Goal: Task Accomplishment & Management: Manage account settings

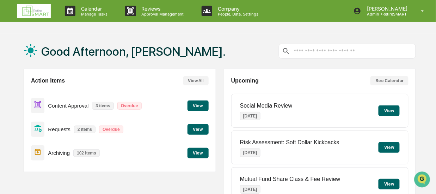
click at [200, 106] on button "View" at bounding box center [198, 106] width 21 height 11
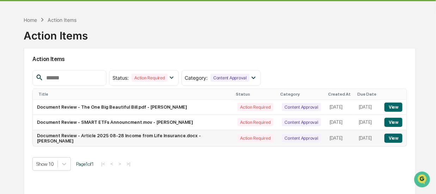
scroll to position [35, 0]
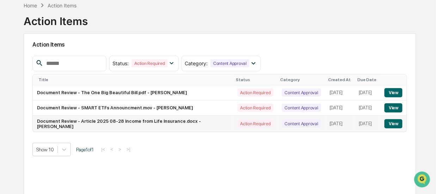
click at [393, 124] on button "View" at bounding box center [394, 123] width 18 height 9
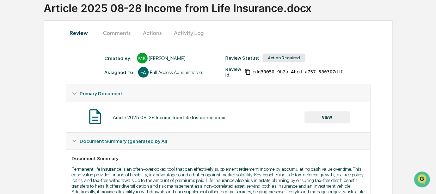
scroll to position [48, 0]
click at [116, 32] on button "Comments" at bounding box center [117, 32] width 39 height 17
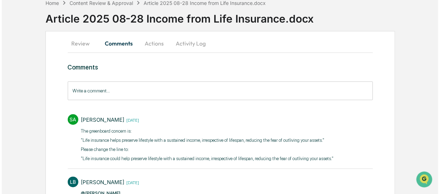
scroll to position [0, 0]
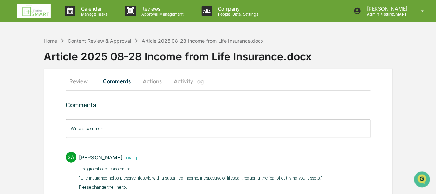
click at [74, 80] on button "Review" at bounding box center [82, 81] width 32 height 17
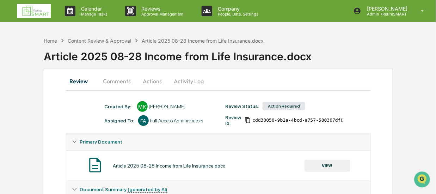
click at [329, 163] on button "VIEW" at bounding box center [328, 166] width 46 height 12
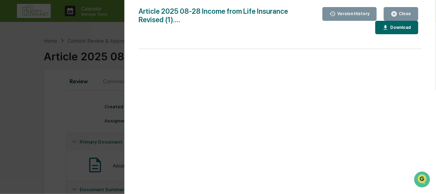
click at [409, 11] on div "Close" at bounding box center [405, 13] width 14 height 5
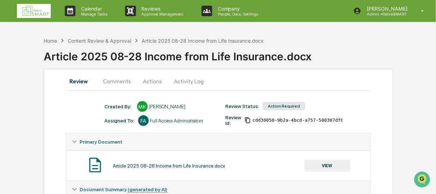
click at [151, 81] on button "Actions" at bounding box center [153, 81] width 32 height 17
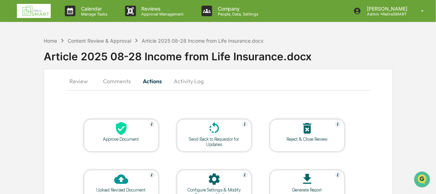
click at [129, 133] on div at bounding box center [121, 128] width 71 height 15
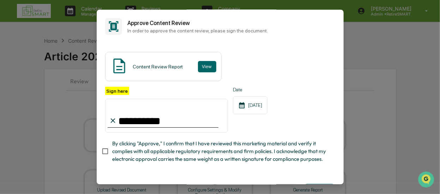
type input "**********"
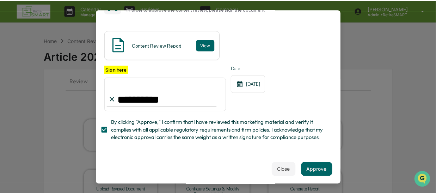
scroll to position [32, 0]
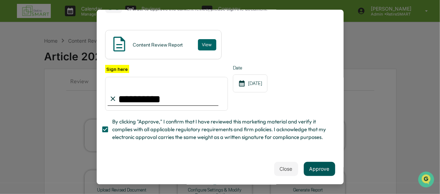
click at [312, 168] on button "Approve" at bounding box center [319, 169] width 31 height 14
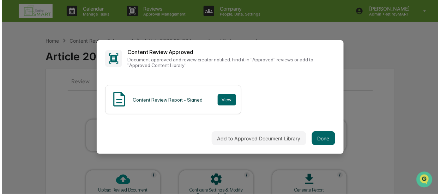
scroll to position [0, 0]
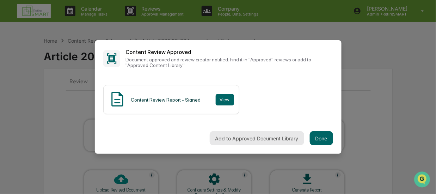
click at [258, 139] on button "Add to Approved Document Library" at bounding box center [257, 138] width 95 height 14
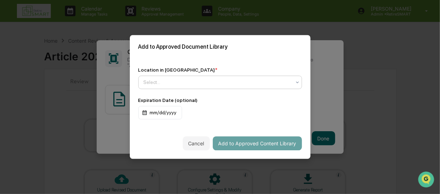
click at [228, 81] on div at bounding box center [217, 82] width 147 height 7
click at [251, 129] on div "Cancel Add to Approved Content Library" at bounding box center [220, 143] width 181 height 31
click at [166, 109] on div "mm/dd/yyyy" at bounding box center [160, 112] width 44 height 13
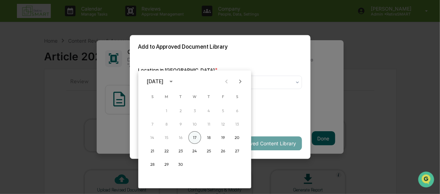
click at [193, 135] on button "17" at bounding box center [194, 137] width 13 height 13
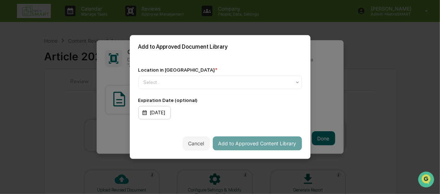
click at [166, 114] on div "09/17/2025" at bounding box center [154, 112] width 32 height 13
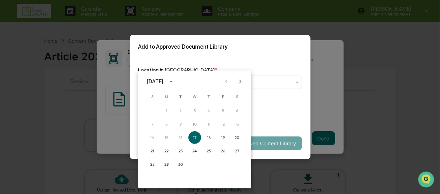
click at [163, 81] on div "September 2025" at bounding box center [155, 82] width 17 height 8
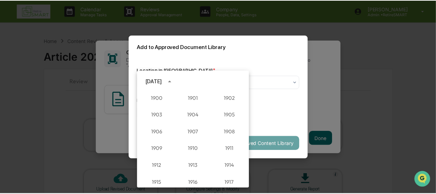
scroll to position [653, 0]
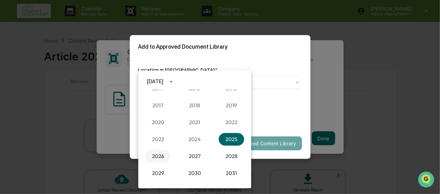
click at [163, 154] on button "2026" at bounding box center [157, 156] width 25 height 13
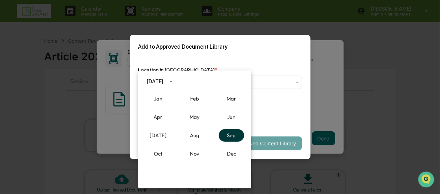
click at [225, 137] on button "Sep" at bounding box center [231, 135] width 25 height 13
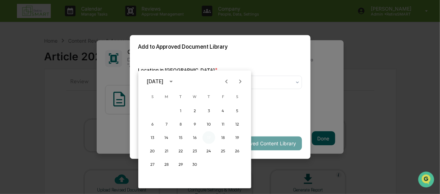
click at [207, 138] on button "17" at bounding box center [208, 137] width 13 height 13
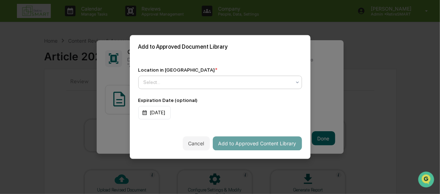
click at [243, 85] on div at bounding box center [217, 82] width 147 height 7
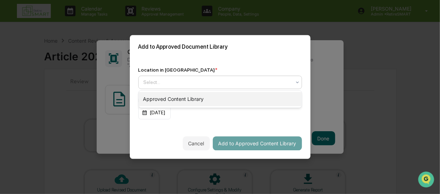
click at [237, 95] on div "Approved Content Library" at bounding box center [220, 99] width 163 height 14
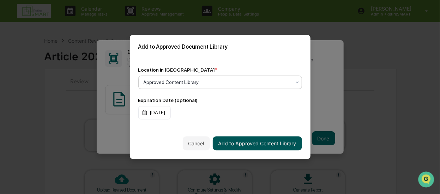
click at [268, 141] on button "Add to Approved Content Library" at bounding box center [257, 144] width 89 height 14
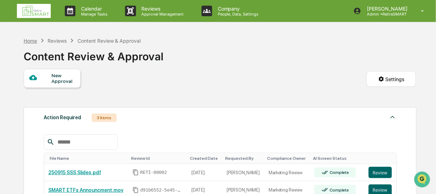
click at [32, 38] on div "Home" at bounding box center [30, 41] width 13 height 6
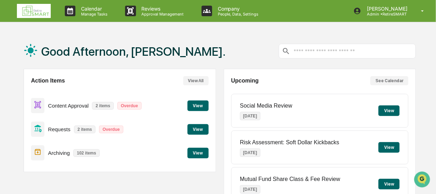
click at [198, 129] on button "View" at bounding box center [198, 129] width 21 height 11
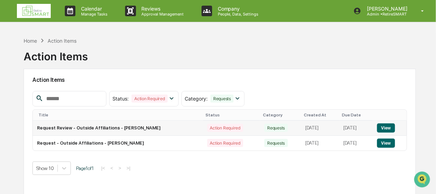
click at [388, 127] on button "View" at bounding box center [386, 127] width 18 height 9
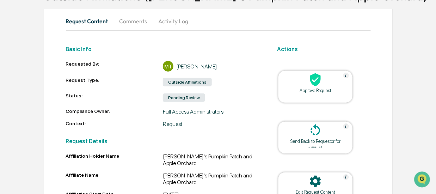
scroll to position [47, 0]
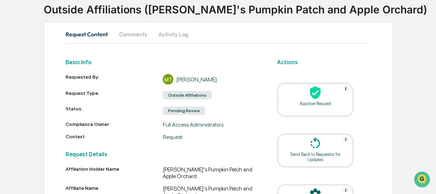
click at [308, 102] on div "Approve Request" at bounding box center [315, 103] width 63 height 5
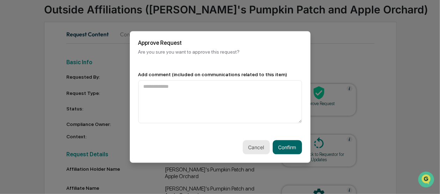
click at [260, 146] on button "Cancel" at bounding box center [256, 147] width 27 height 14
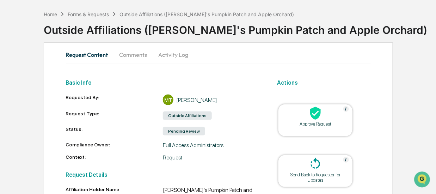
scroll to position [12, 0]
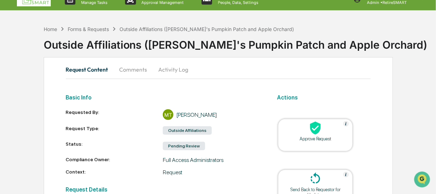
click at [291, 133] on div at bounding box center [315, 128] width 71 height 15
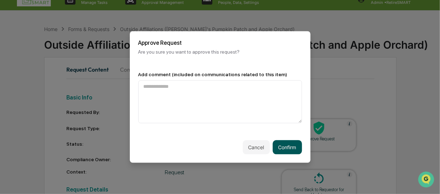
click at [285, 147] on button "Confirm" at bounding box center [287, 147] width 29 height 14
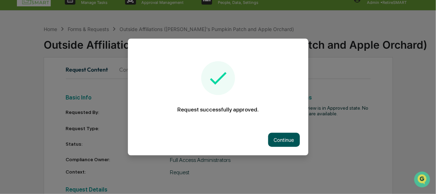
click at [285, 139] on button "Continue" at bounding box center [284, 140] width 32 height 14
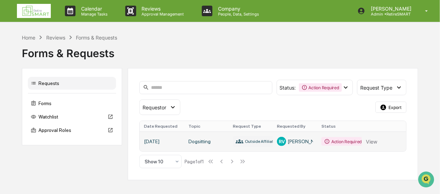
click at [343, 137] on link at bounding box center [273, 142] width 266 height 20
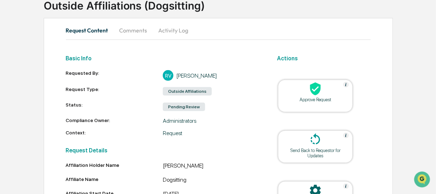
scroll to position [47, 0]
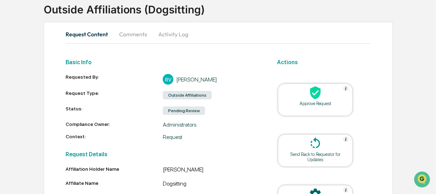
click at [296, 97] on div at bounding box center [315, 93] width 71 height 15
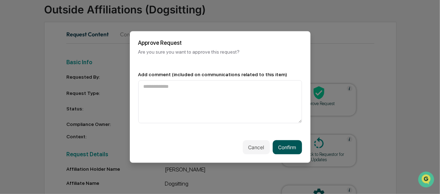
click at [284, 148] on button "Confirm" at bounding box center [287, 147] width 29 height 14
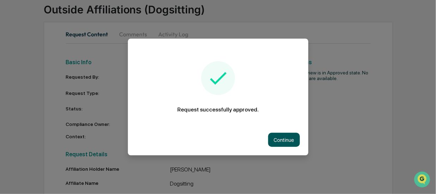
click at [282, 136] on button "Continue" at bounding box center [284, 140] width 32 height 14
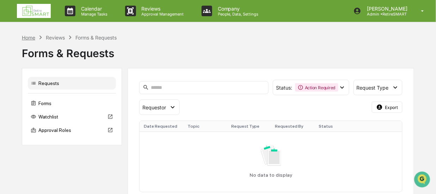
click at [24, 38] on div "Home" at bounding box center [28, 38] width 13 height 6
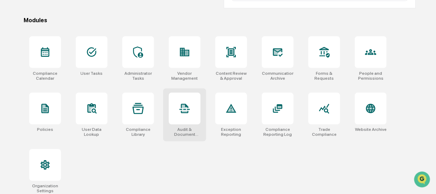
scroll to position [203, 0]
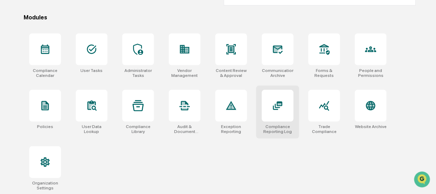
click at [275, 103] on icon at bounding box center [277, 105] width 11 height 11
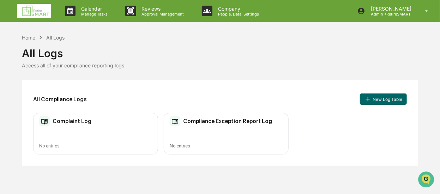
click at [71, 122] on h2 "Complaint Log" at bounding box center [72, 121] width 39 height 7
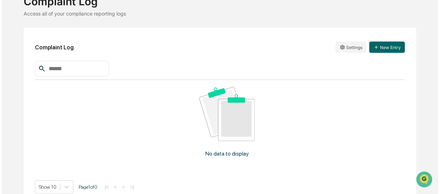
scroll to position [62, 0]
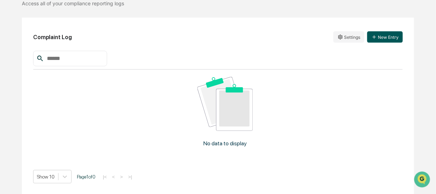
click at [385, 40] on button "New Entry" at bounding box center [386, 36] width 36 height 11
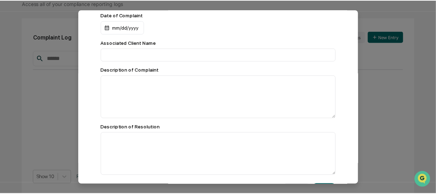
scroll to position [48, 0]
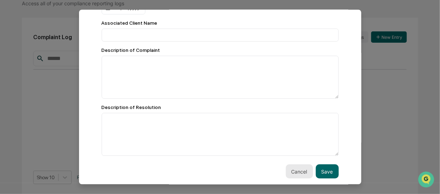
click at [289, 172] on button "Cancel" at bounding box center [299, 171] width 27 height 14
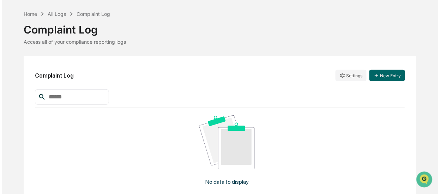
scroll to position [0, 0]
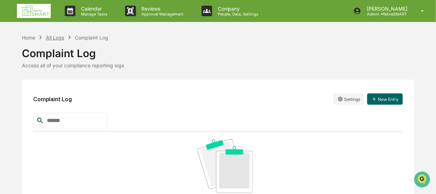
click at [49, 36] on div "All Logs" at bounding box center [55, 38] width 18 height 6
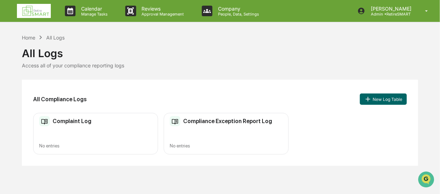
click at [220, 120] on h2 "Compliance Exception Report Log" at bounding box center [227, 121] width 89 height 7
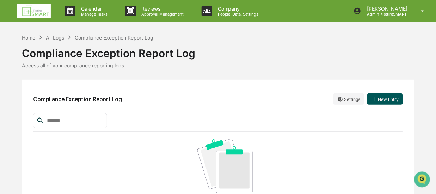
click at [381, 101] on button "New Entry" at bounding box center [386, 98] width 36 height 11
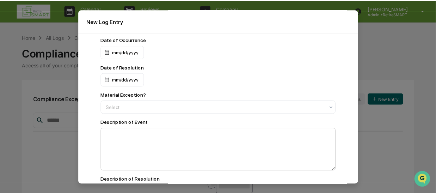
scroll to position [72, 0]
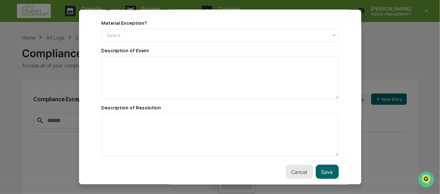
click at [289, 167] on button "Cancel" at bounding box center [299, 172] width 27 height 14
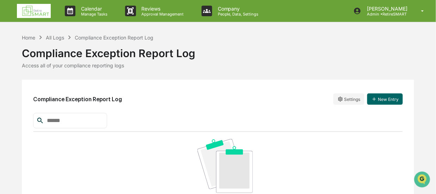
click at [209, 52] on div "Compliance Exception Report Log" at bounding box center [218, 50] width 393 height 18
click at [26, 38] on div "Home" at bounding box center [28, 38] width 13 height 6
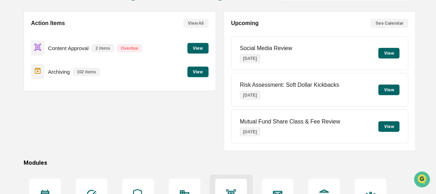
scroll to position [203, 0]
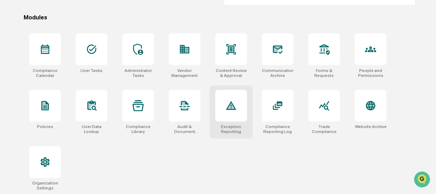
click at [242, 105] on div at bounding box center [232, 106] width 32 height 32
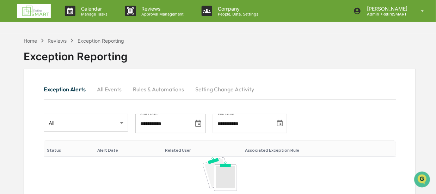
click at [150, 87] on button "Rules & Automations" at bounding box center [158, 89] width 63 height 17
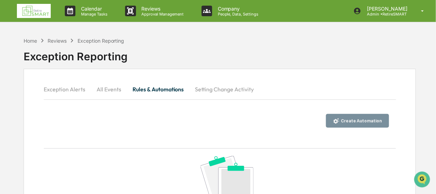
click at [105, 86] on button "All Events" at bounding box center [109, 89] width 36 height 17
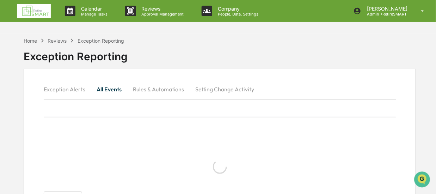
click at [69, 89] on button "Exception Alerts" at bounding box center [67, 89] width 47 height 17
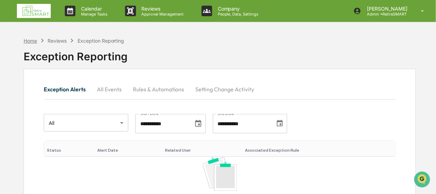
click at [28, 40] on div "Home" at bounding box center [30, 41] width 13 height 6
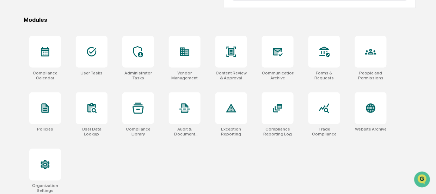
scroll to position [203, 0]
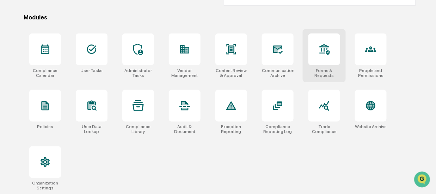
click at [329, 56] on div at bounding box center [325, 50] width 32 height 32
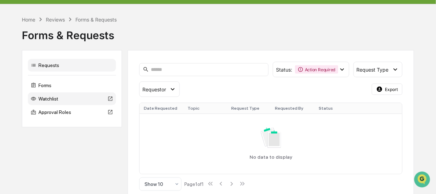
scroll to position [26, 0]
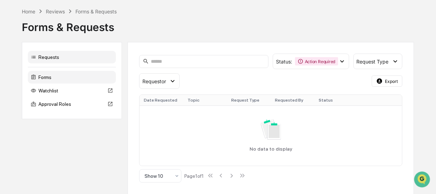
click at [48, 78] on div "Forms" at bounding box center [72, 77] width 88 height 13
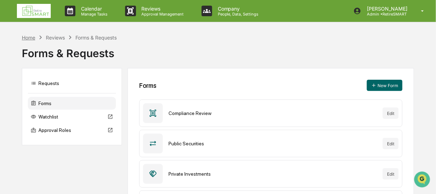
click at [25, 36] on div "Home" at bounding box center [28, 38] width 13 height 6
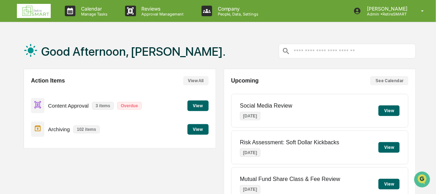
click at [199, 105] on button "View" at bounding box center [198, 106] width 21 height 11
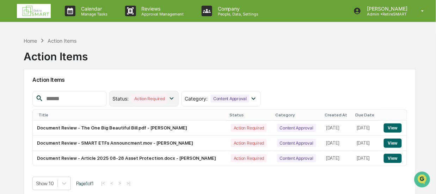
scroll to position [35, 0]
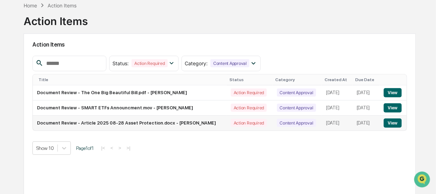
click at [392, 121] on button "View" at bounding box center [393, 123] width 18 height 9
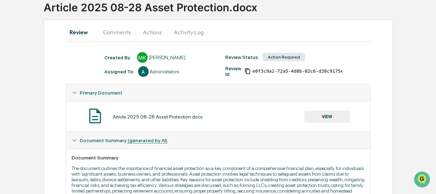
scroll to position [20, 0]
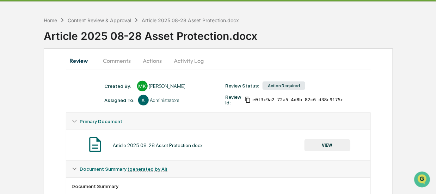
click at [109, 61] on button "Comments" at bounding box center [117, 60] width 39 height 17
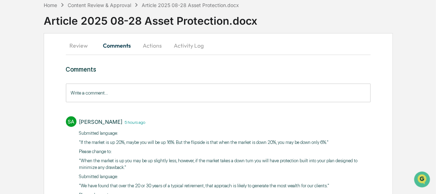
scroll to position [0, 0]
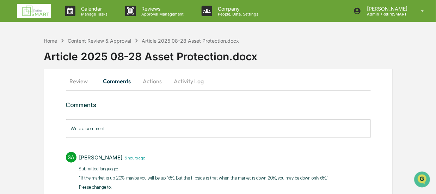
click at [79, 81] on button "Review" at bounding box center [82, 81] width 32 height 17
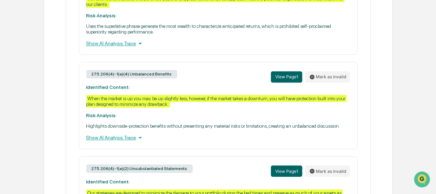
scroll to position [388, 0]
